Goal: Use online tool/utility: Use online tool/utility

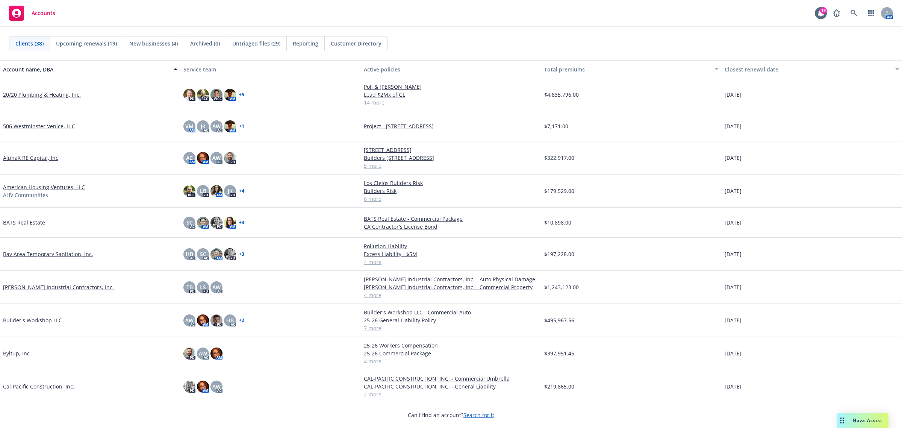
click at [847, 418] on div "Nova Assist" at bounding box center [868, 420] width 42 height 6
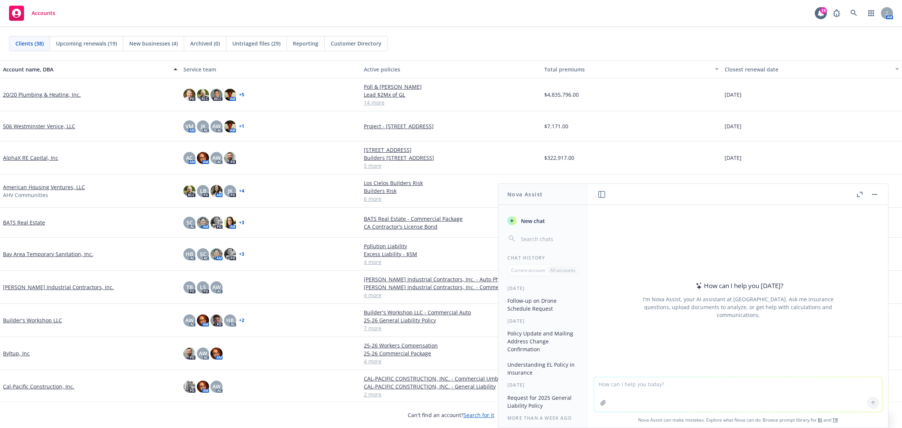
click at [608, 383] on textarea at bounding box center [738, 394] width 288 height 35
paste textarea "Regardless of who is responsible for arranging for the coverage, the project ow…"
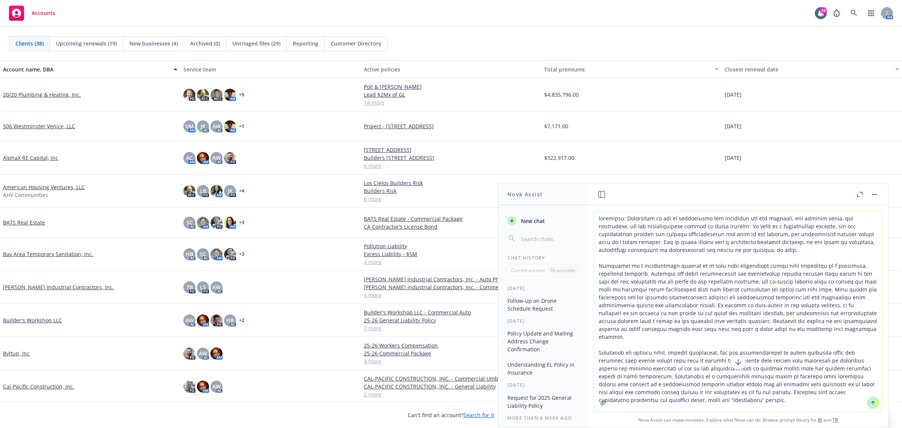
type textarea "summarize: Regardless of who is responsible for arranging for the coverage, the…"
click at [870, 402] on icon at bounding box center [872, 402] width 5 height 5
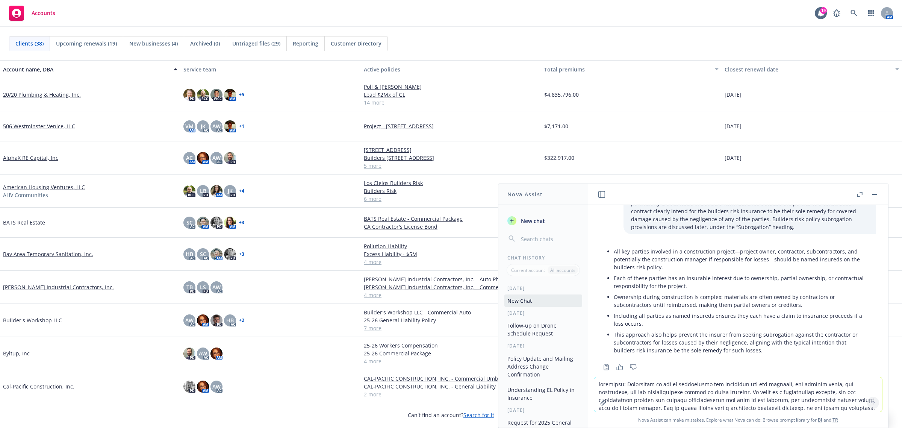
scroll to position [206, 0]
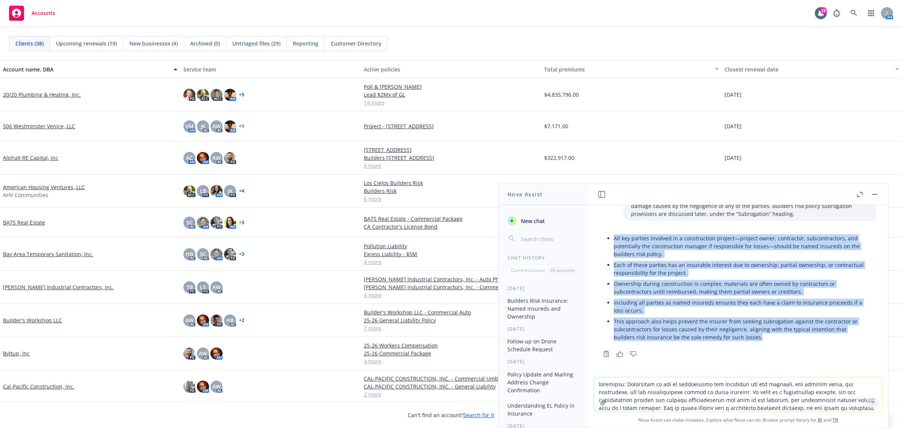
drag, startPoint x: 610, startPoint y: 232, endPoint x: 783, endPoint y: 341, distance: 204.2
click at [783, 341] on div "All key parties involved in a construction project—project owner, contractor, s…" at bounding box center [738, 288] width 276 height 116
copy ul "All key parties involved in a construction project—project owner, contractor, s…"
